Goal: Understand process/instructions

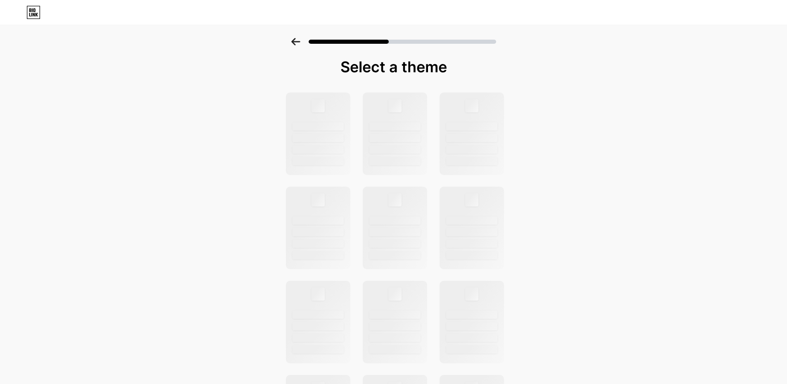
click at [27, 10] on icon at bounding box center [33, 12] width 13 height 13
click at [31, 14] on icon at bounding box center [33, 12] width 14 height 13
click at [297, 43] on icon at bounding box center [295, 41] width 9 height 7
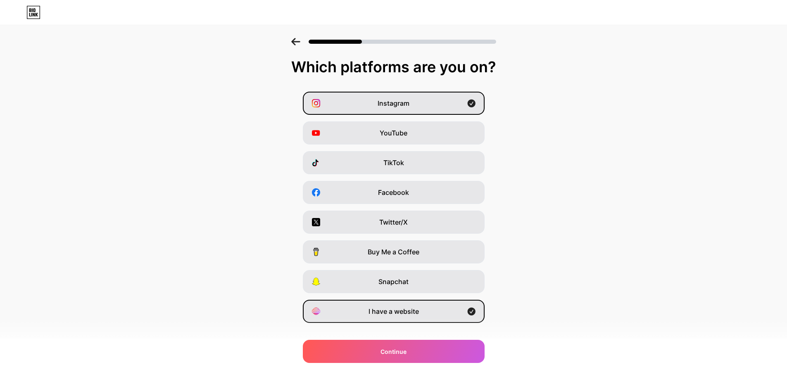
click at [297, 43] on icon at bounding box center [295, 41] width 9 height 7
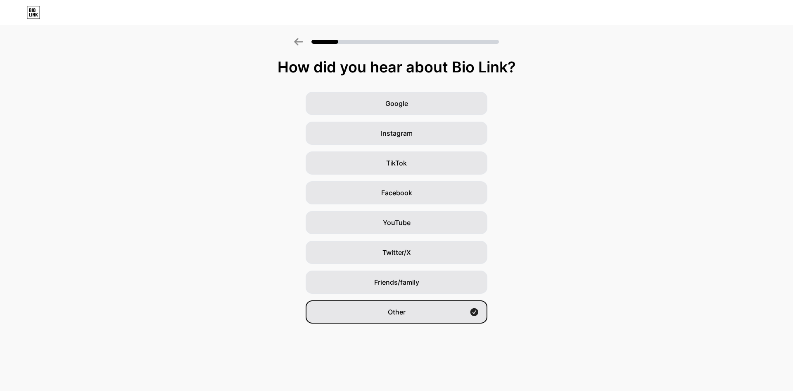
click at [297, 43] on icon at bounding box center [298, 41] width 9 height 7
click at [301, 40] on icon at bounding box center [298, 41] width 9 height 7
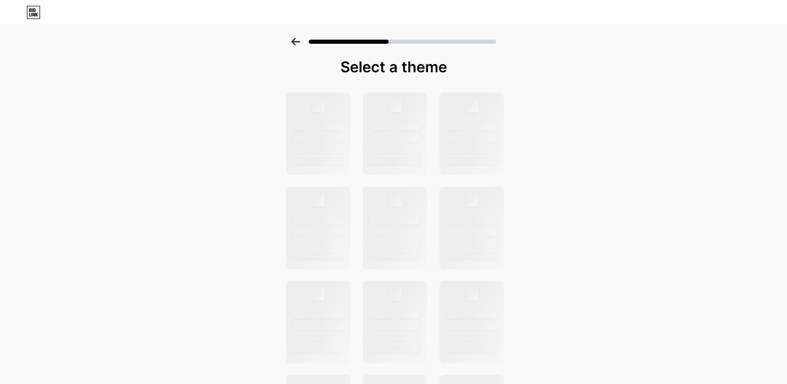
click at [321, 108] on div at bounding box center [318, 105] width 14 height 14
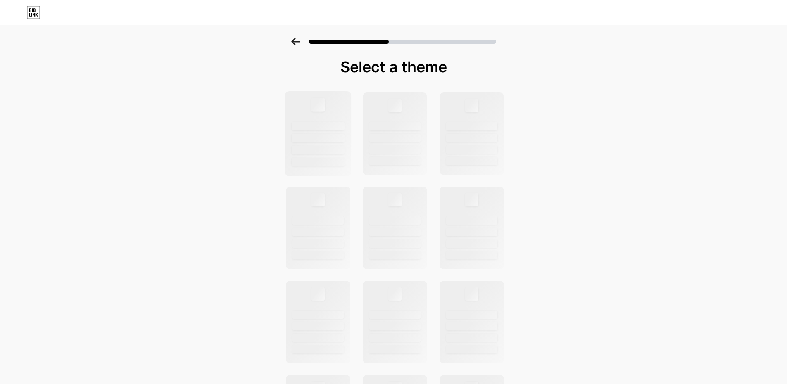
click at [317, 126] on div at bounding box center [318, 126] width 53 height 9
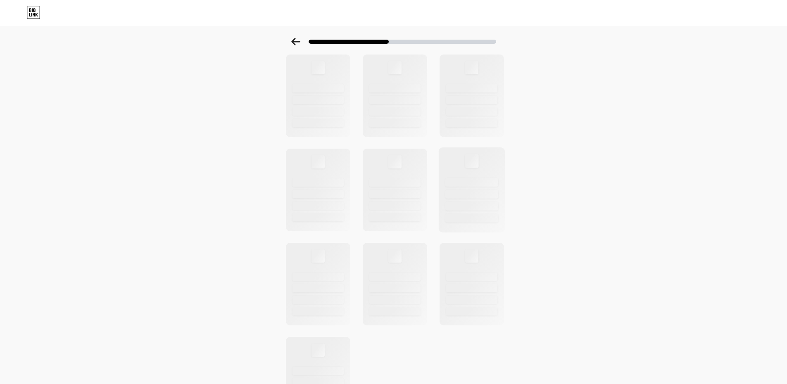
scroll to position [202, 0]
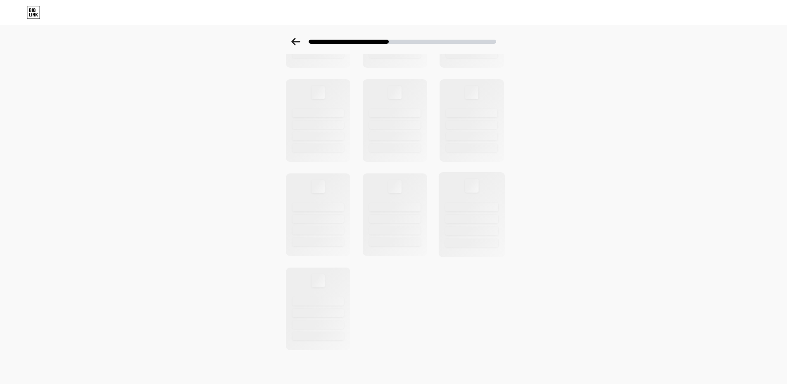
click at [479, 186] on div at bounding box center [472, 186] width 14 height 14
click at [483, 138] on div at bounding box center [471, 137] width 53 height 9
